Goal: Information Seeking & Learning: Find specific fact

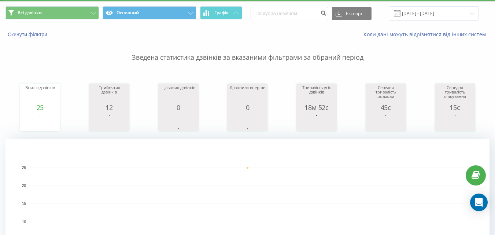
scroll to position [61, 0]
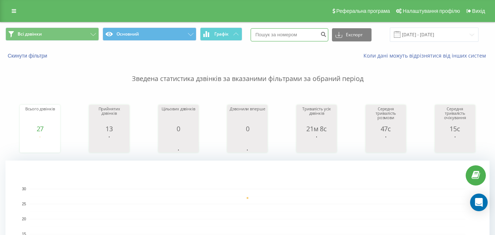
paste input "0968779168"
type input "0968779168"
click at [426, 34] on input "21.09.2025 - 21.09.2025" at bounding box center [434, 34] width 89 height 14
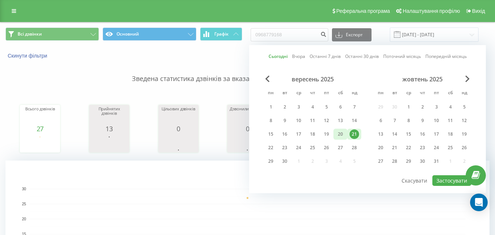
click at [341, 134] on div "20" at bounding box center [340, 134] width 10 height 10
click at [443, 176] on button "Застосувати" at bounding box center [451, 180] width 39 height 11
type input "20.09.2025 - 20.09.2025"
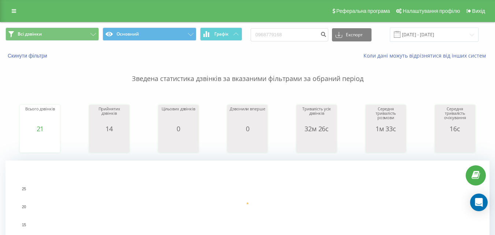
scroll to position [10, 0]
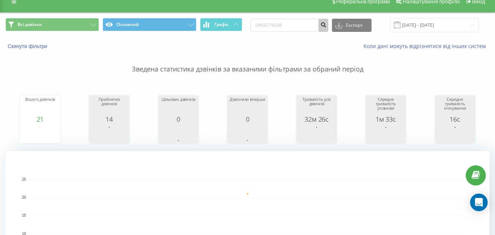
click at [328, 24] on button "submit" at bounding box center [323, 25] width 10 height 13
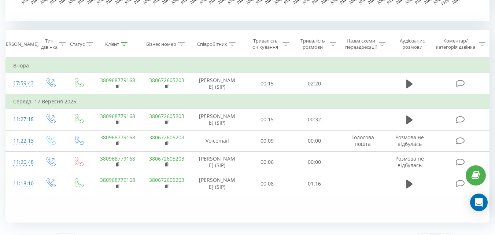
scroll to position [287, 0]
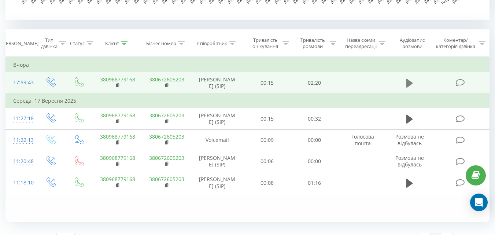
click at [414, 82] on button at bounding box center [409, 83] width 11 height 11
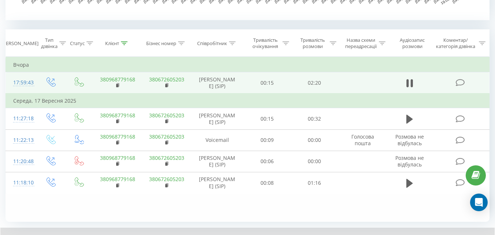
scroll to position [329, 0]
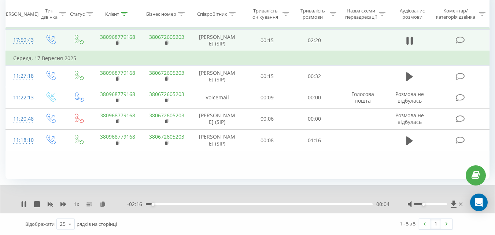
click at [422, 203] on div at bounding box center [429, 204] width 33 height 2
click at [419, 202] on div at bounding box center [436, 203] width 56 height 7
click at [419, 203] on div at bounding box center [429, 204] width 33 height 2
click at [64, 202] on icon at bounding box center [63, 204] width 6 height 6
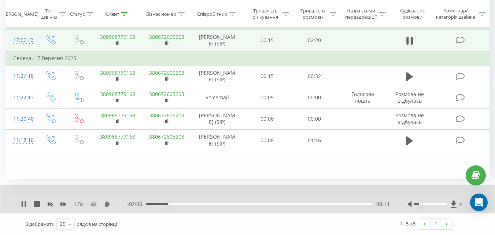
click at [206, 204] on div "00:14" at bounding box center [259, 204] width 227 height 2
click at [232, 203] on div "00:41" at bounding box center [259, 204] width 227 height 2
click at [250, 203] on div "00:57" at bounding box center [259, 204] width 227 height 2
click at [267, 204] on div "01:09" at bounding box center [259, 204] width 227 height 2
click at [277, 203] on div "01:16" at bounding box center [259, 204] width 227 height 2
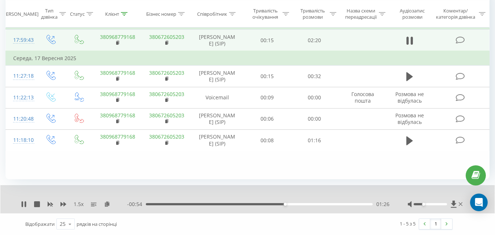
click at [423, 203] on div at bounding box center [429, 204] width 33 height 2
click at [301, 203] on div "01:28" at bounding box center [259, 204] width 227 height 2
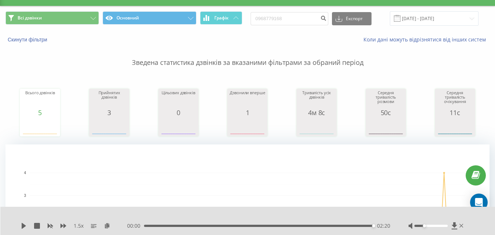
scroll to position [0, 0]
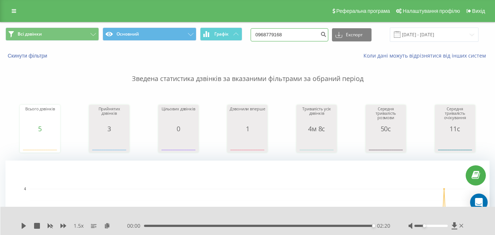
click at [306, 31] on input "0968779168" at bounding box center [290, 34] width 78 height 13
type input "0"
click at [326, 33] on icon "submit" at bounding box center [323, 33] width 6 height 4
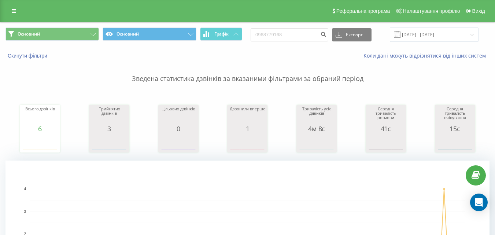
click at [13, 19] on div "Реферальна програма Налаштування профілю Вихід" at bounding box center [247, 11] width 495 height 22
click at [13, 13] on icon at bounding box center [14, 10] width 4 height 5
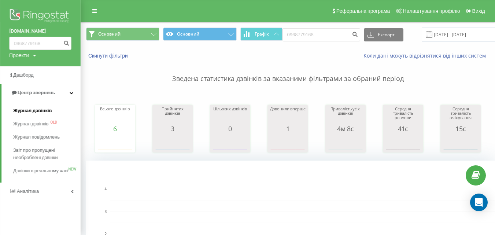
click at [38, 111] on span "Журнал дзвінків" at bounding box center [32, 110] width 39 height 7
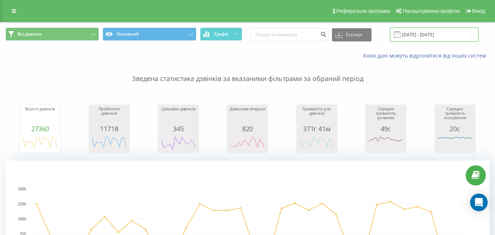
click at [416, 32] on input "[DATE] - [DATE]" at bounding box center [434, 34] width 89 height 14
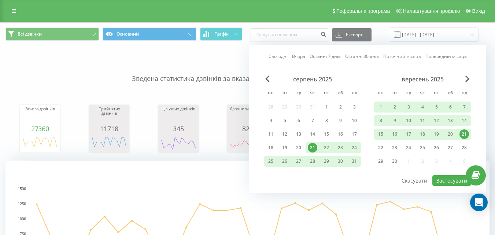
click at [462, 130] on div "21" at bounding box center [464, 134] width 10 height 10
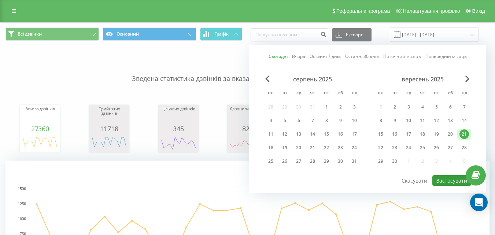
click at [451, 179] on button "Застосувати" at bounding box center [451, 180] width 39 height 11
type input "[DATE] - [DATE]"
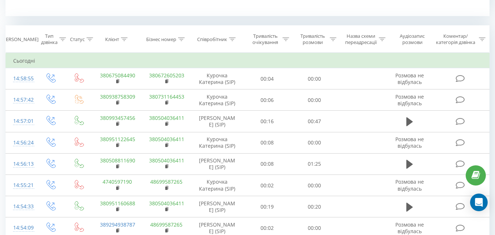
scroll to position [263, 0]
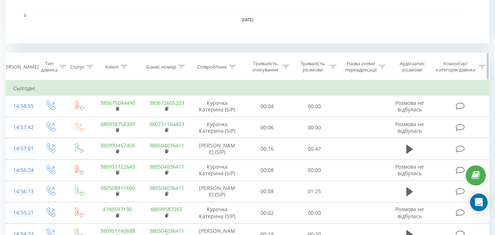
click at [232, 66] on icon at bounding box center [232, 67] width 7 height 4
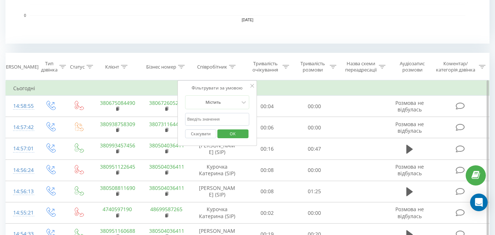
click at [209, 117] on input "text" at bounding box center [217, 119] width 64 height 13
click at [215, 121] on input "вовк" at bounding box center [217, 119] width 64 height 13
type input "вовк"
click at [253, 110] on div "Фільтрувати за умовою Містить вовк Скасувати OK" at bounding box center [217, 113] width 80 height 66
click at [237, 131] on span "OK" at bounding box center [232, 133] width 21 height 11
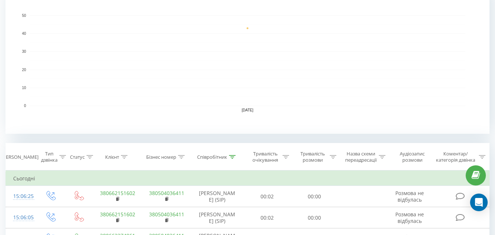
scroll to position [136, 0]
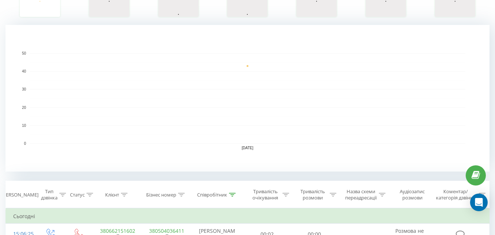
drag, startPoint x: 493, startPoint y: 14, endPoint x: 498, endPoint y: 7, distance: 9.1
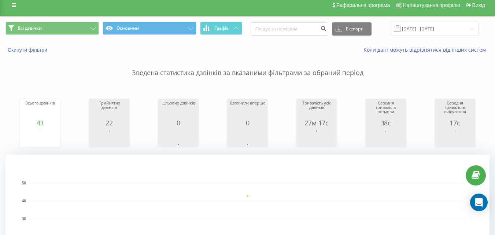
scroll to position [0, 0]
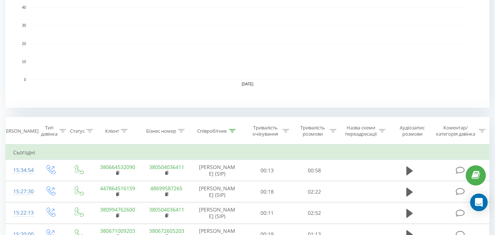
scroll to position [210, 0]
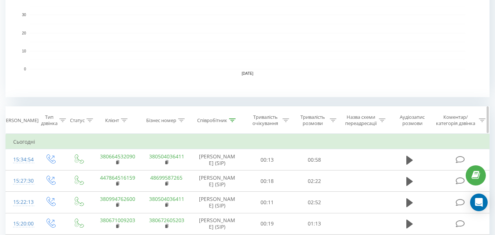
click at [231, 119] on icon at bounding box center [232, 120] width 7 height 4
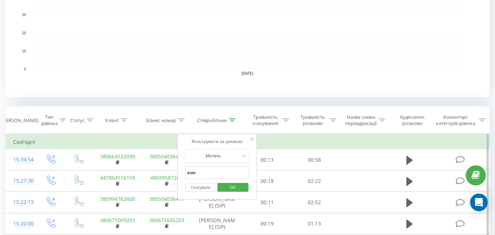
click at [207, 172] on input "вовк" at bounding box center [217, 172] width 64 height 13
type input "в"
click at [224, 183] on span "OK" at bounding box center [232, 186] width 21 height 11
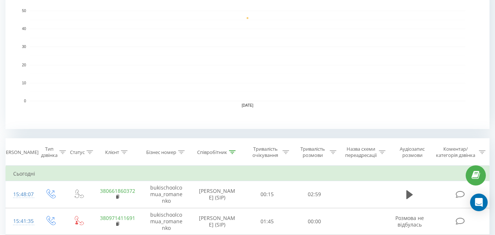
scroll to position [190, 0]
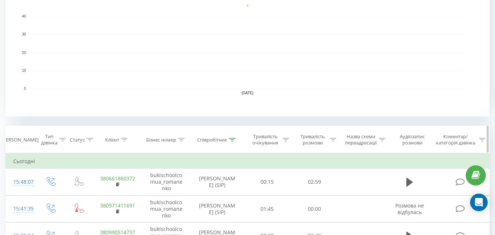
click at [235, 139] on icon at bounding box center [232, 140] width 7 height 4
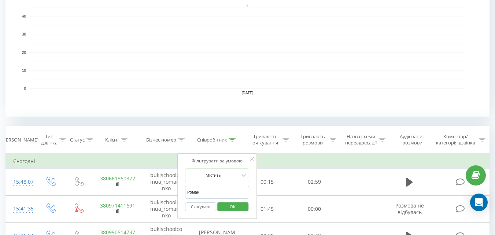
click at [208, 189] on input "Роман" at bounding box center [217, 192] width 64 height 13
type input "Р"
type input "Вовк"
click at [233, 203] on span "OK" at bounding box center [232, 206] width 21 height 11
